Goal: Check status: Check status

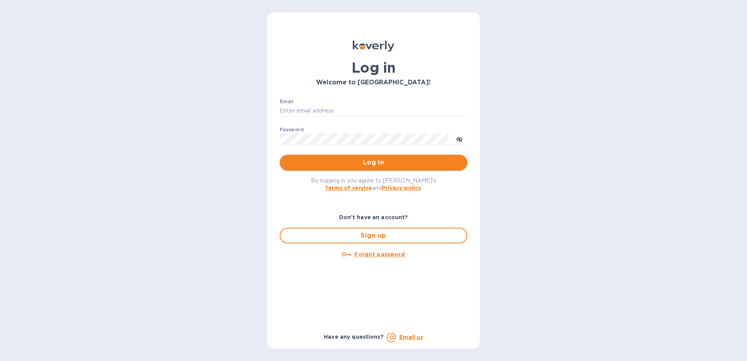
type input "[EMAIL_ADDRESS][DOMAIN_NAME]"
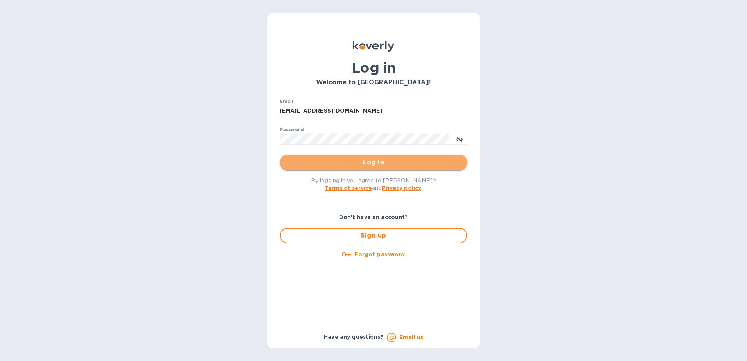
click at [336, 159] on span "Log in" at bounding box center [373, 162] width 175 height 9
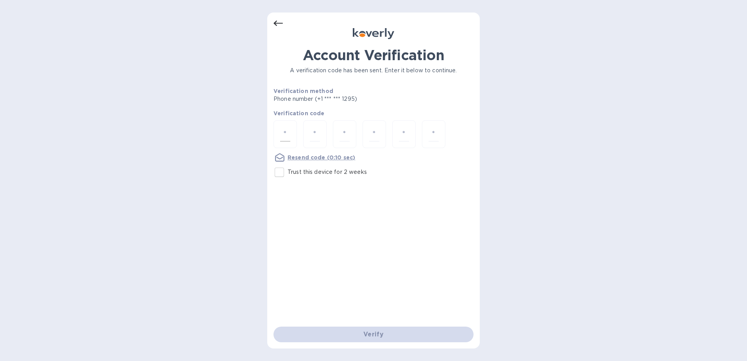
click at [290, 133] on input "number" at bounding box center [285, 134] width 10 height 14
type input "5"
type input "6"
type input "8"
type input "9"
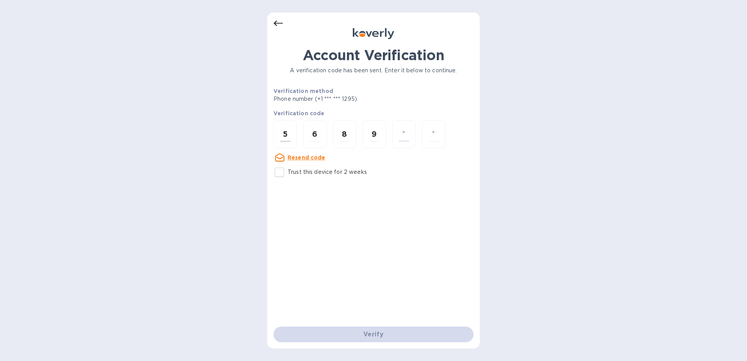
type input "1"
type input "9"
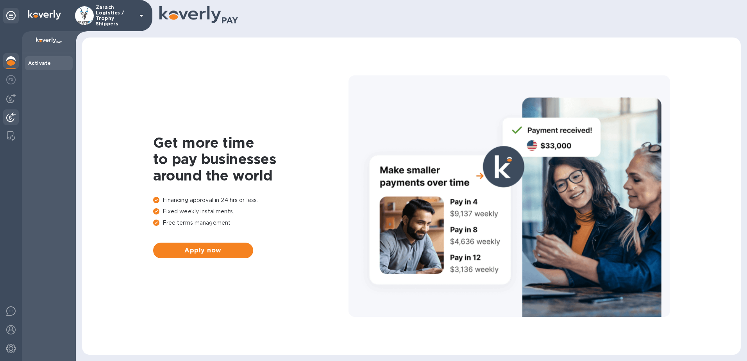
click at [9, 115] on img at bounding box center [10, 117] width 9 height 9
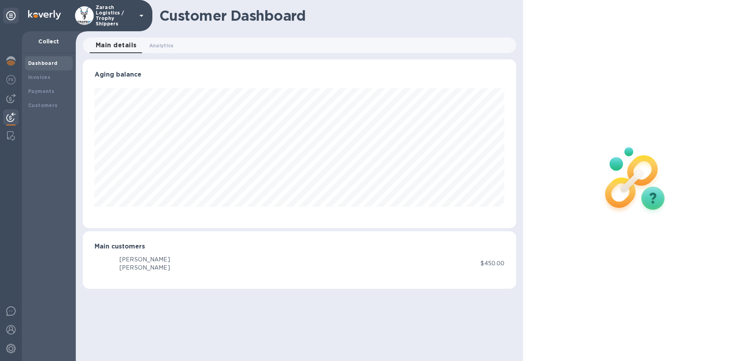
scroll to position [169, 434]
click at [35, 86] on div "Payments" at bounding box center [49, 91] width 48 height 14
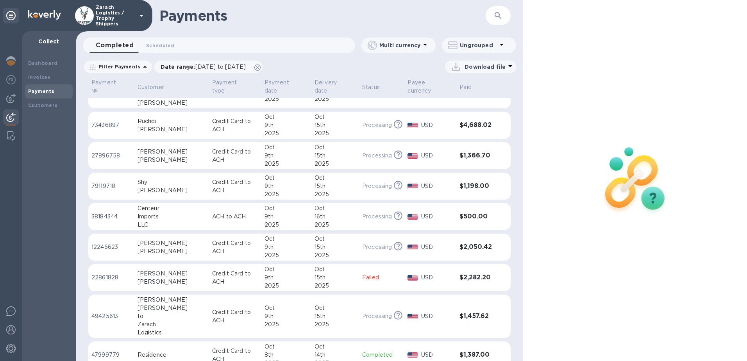
scroll to position [469, 0]
